Goal: Transaction & Acquisition: Purchase product/service

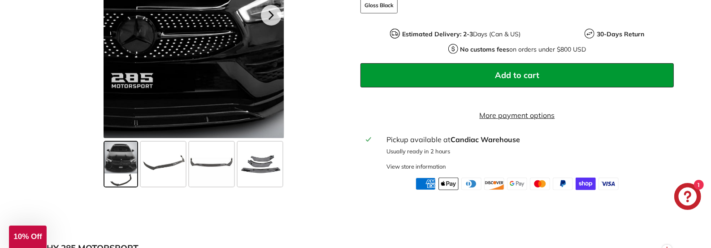
scroll to position [418, 0]
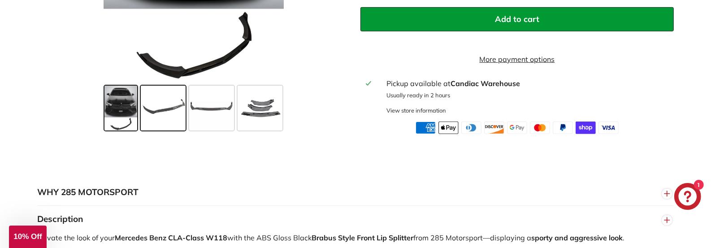
click at [174, 120] on span at bounding box center [163, 108] width 45 height 45
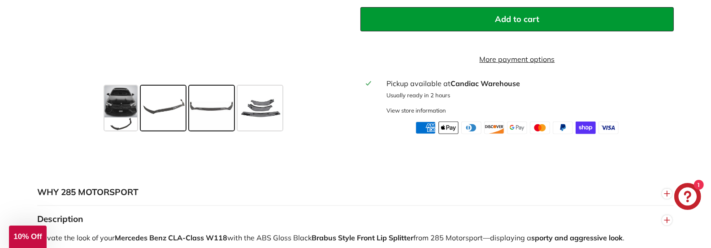
click at [222, 120] on span at bounding box center [211, 108] width 45 height 45
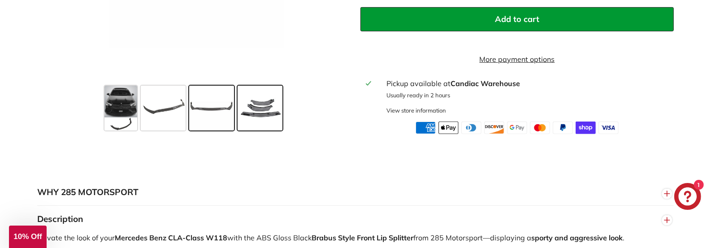
click at [258, 126] on span at bounding box center [260, 108] width 45 height 45
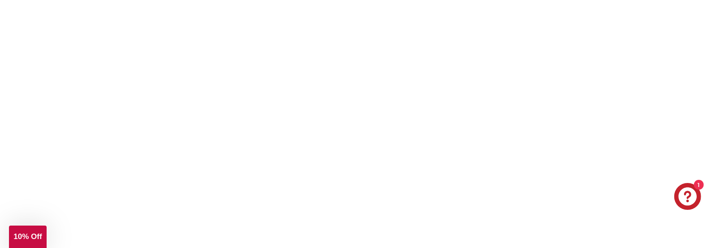
scroll to position [1673, 0]
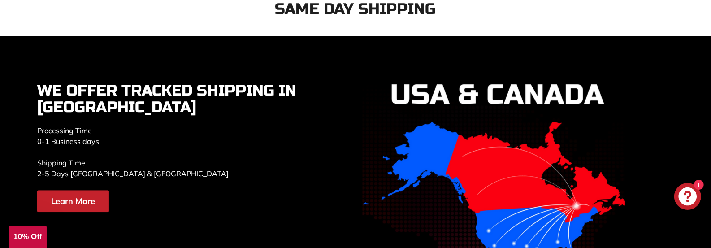
scroll to position [2091, 0]
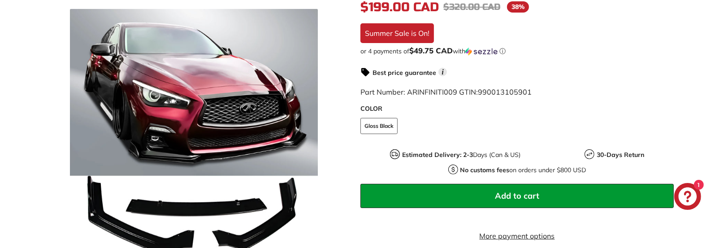
scroll to position [209, 0]
